Goal: Find specific page/section: Find specific page/section

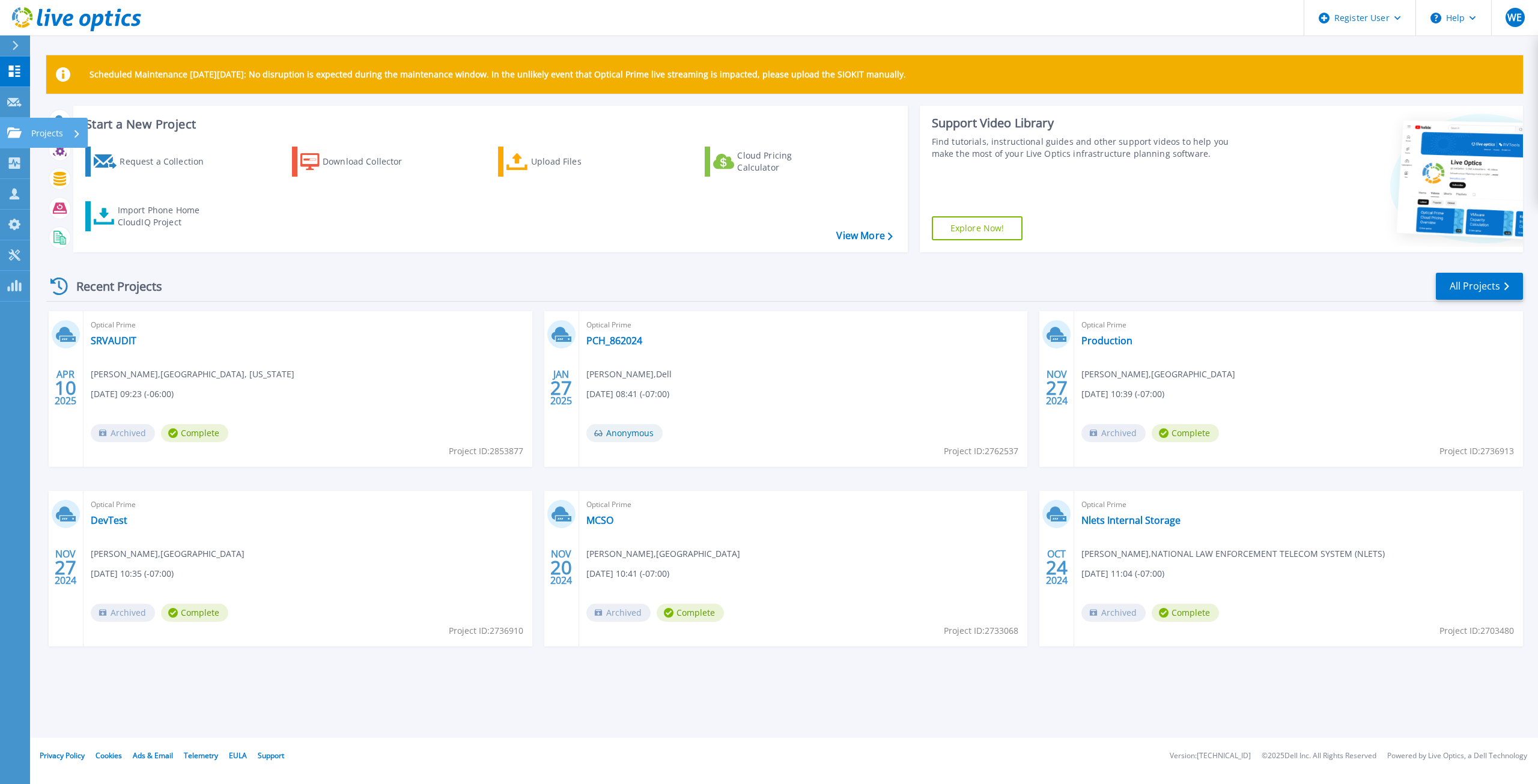
click at [16, 141] on link "Projects Projects" at bounding box center [15, 133] width 30 height 30
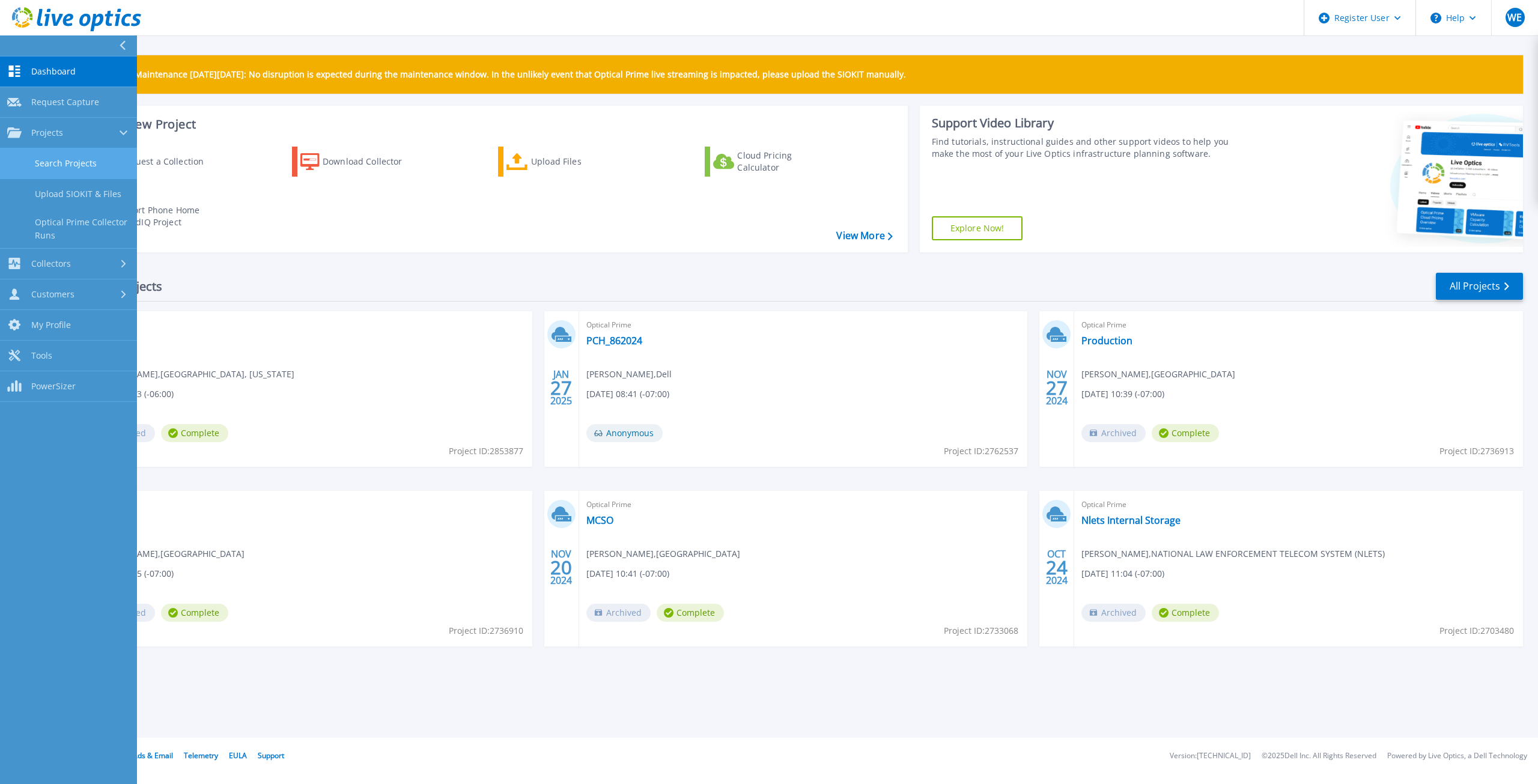
click at [59, 151] on link "Search Projects" at bounding box center [69, 164] width 137 height 30
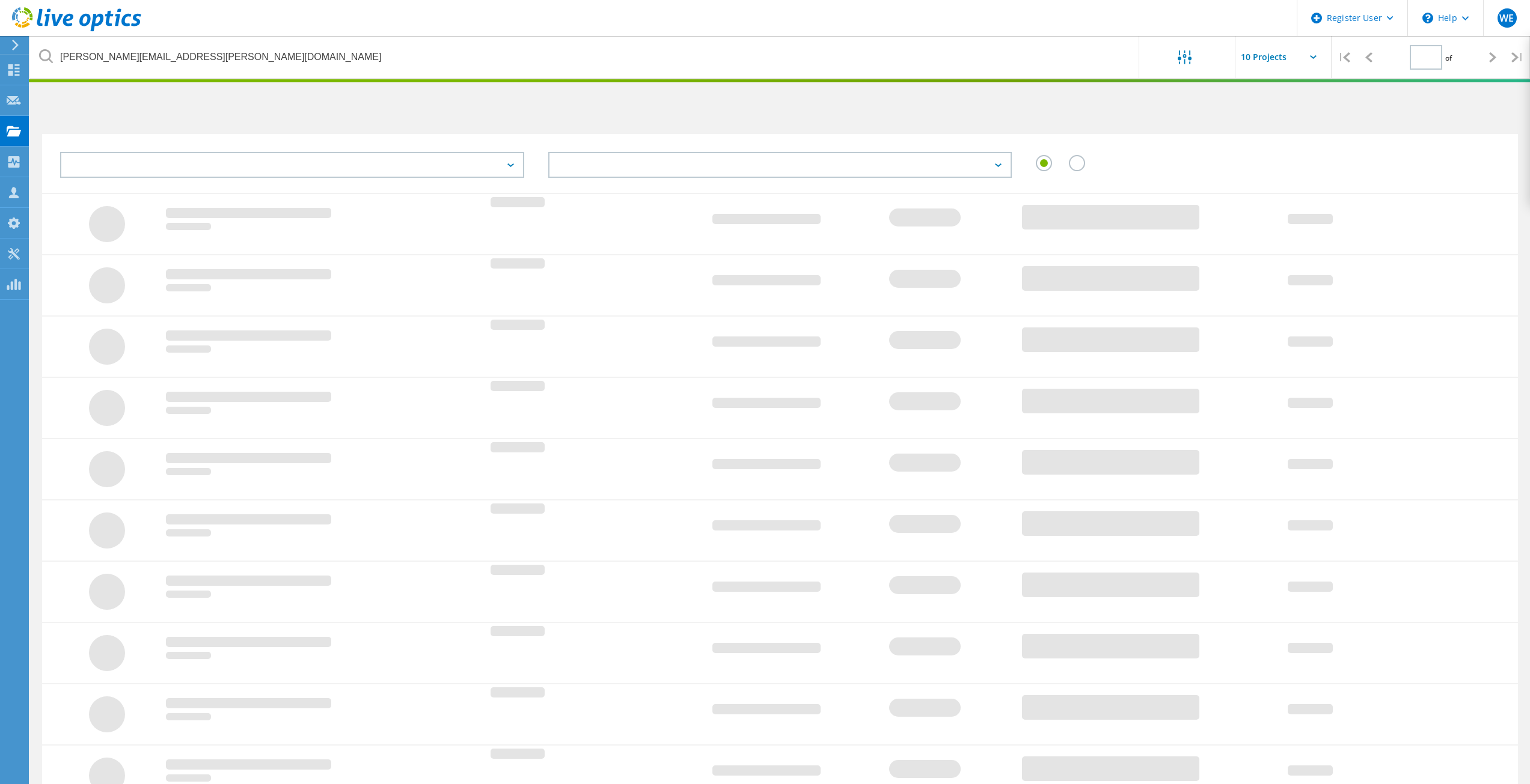
type input "1"
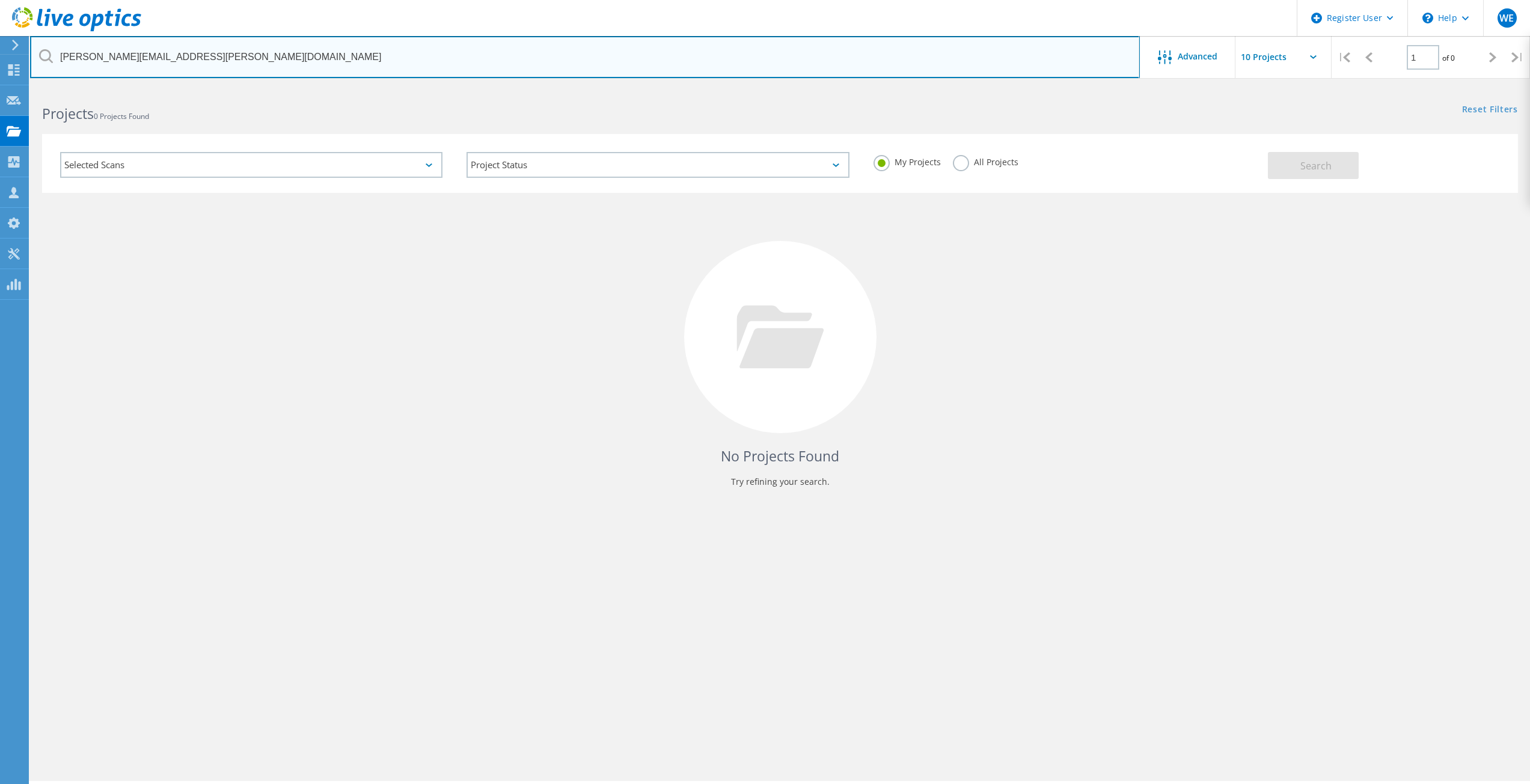
click at [329, 53] on input "[PERSON_NAME][EMAIL_ADDRESS][PERSON_NAME][DOMAIN_NAME]" at bounding box center [585, 57] width 1110 height 42
type input "D"
paste input "[PERSON_NAME][EMAIL_ADDRESS][PERSON_NAME][DOMAIN_NAME]"
type input "[PERSON_NAME][EMAIL_ADDRESS][PERSON_NAME][DOMAIN_NAME]"
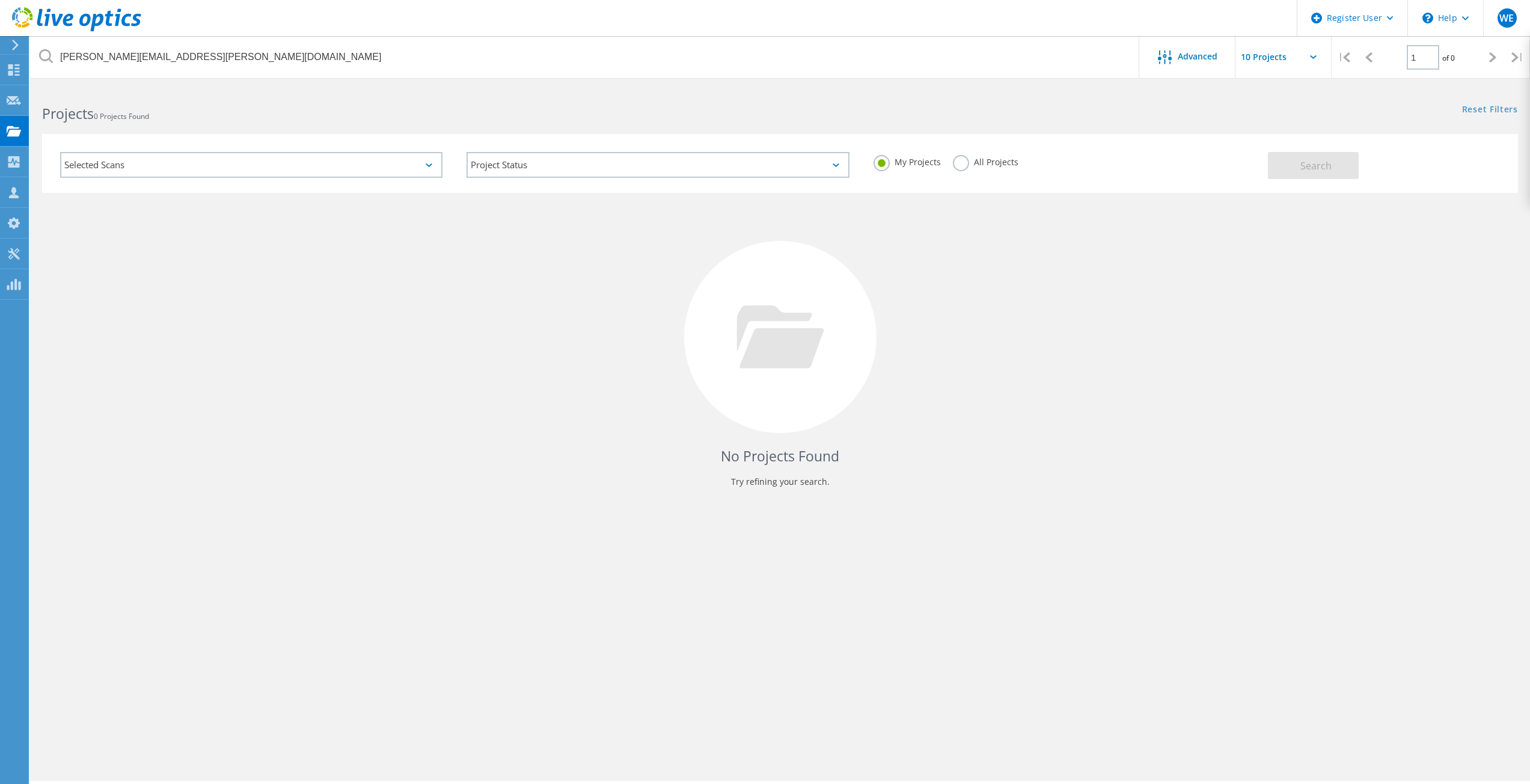
click at [357, 106] on h2 "Projects 0 Projects Found" at bounding box center [404, 113] width 725 height 19
click at [955, 164] on label "All Projects" at bounding box center [985, 161] width 66 height 12
click at [0, 0] on input "All Projects" at bounding box center [0, 0] width 0 height 0
click at [1290, 164] on button "Search" at bounding box center [1313, 165] width 91 height 27
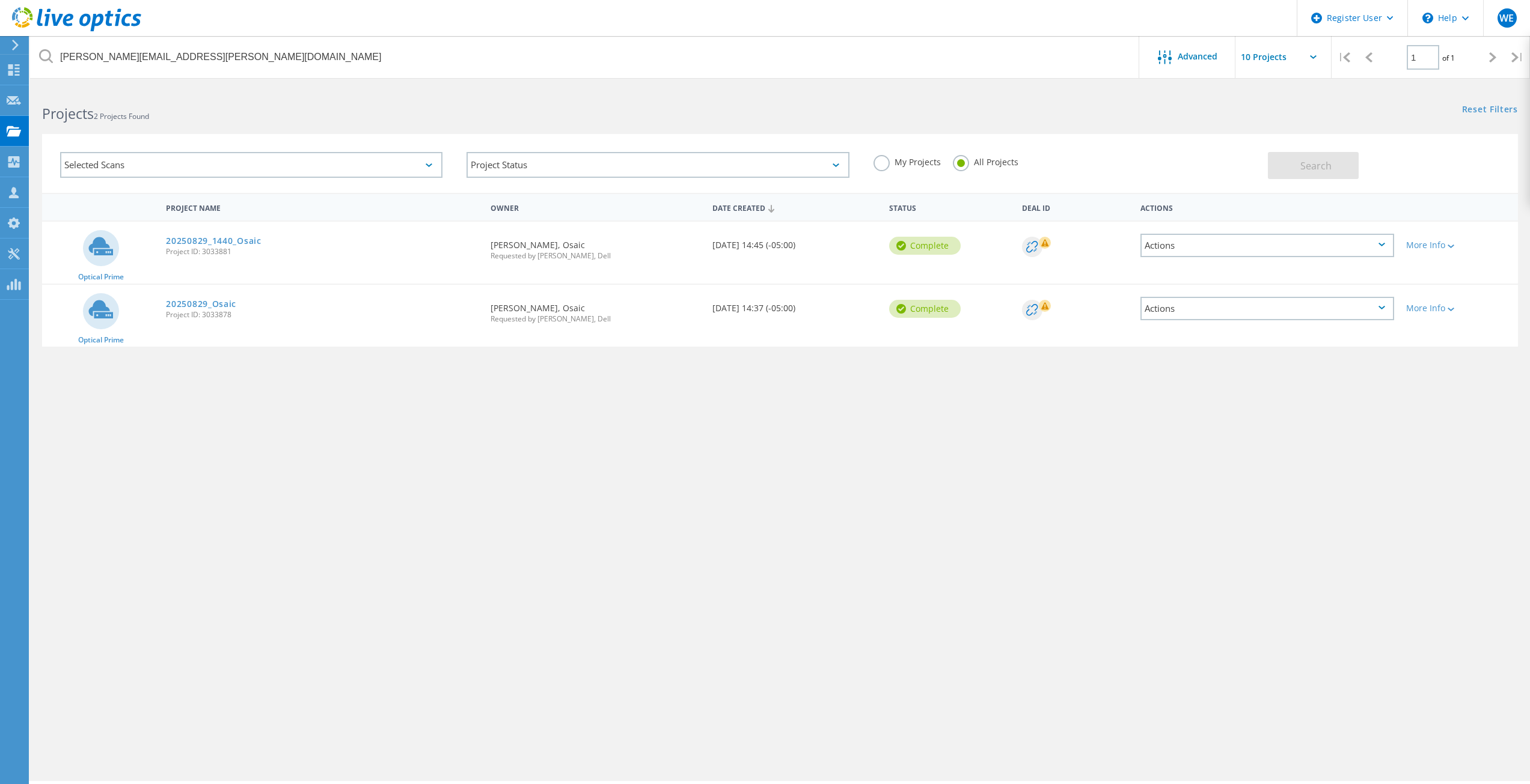
click at [883, 160] on label "My Projects" at bounding box center [906, 161] width 67 height 12
click at [0, 0] on input "My Projects" at bounding box center [0, 0] width 0 height 0
click at [1311, 162] on span "Search" at bounding box center [1316, 166] width 31 height 13
